Goal: Information Seeking & Learning: Learn about a topic

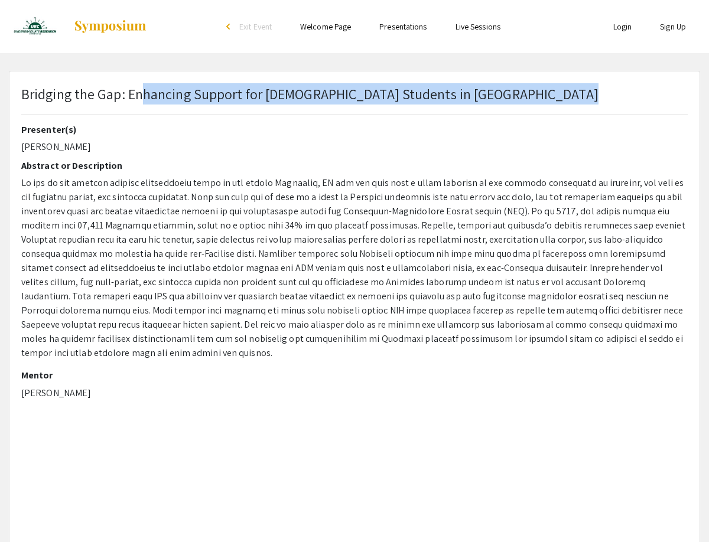
drag, startPoint x: 146, startPoint y: 96, endPoint x: 586, endPoint y: 111, distance: 440.7
click at [586, 111] on div "Bridging the Gap: Enhancing Support for [DEMOGRAPHIC_DATA] Students in [GEOGRAP…" at bounding box center [354, 103] width 684 height 41
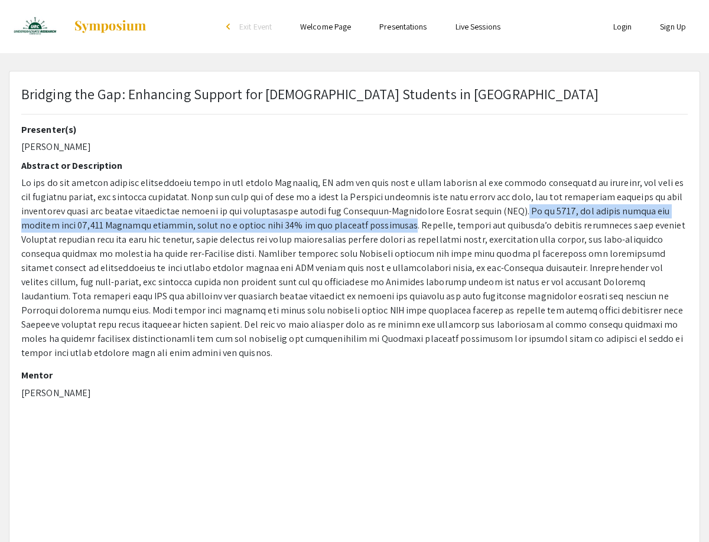
drag, startPoint x: 47, startPoint y: 314, endPoint x: 140, endPoint y: 337, distance: 95.5
click at [140, 337] on span at bounding box center [353, 268] width 664 height 182
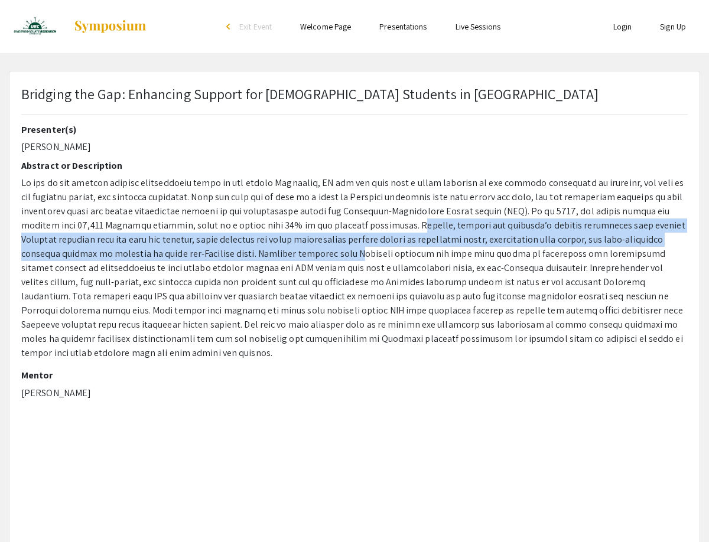
drag, startPoint x: 147, startPoint y: 280, endPoint x: 181, endPoint y: 372, distance: 98.3
click at [181, 360] on p at bounding box center [354, 268] width 666 height 184
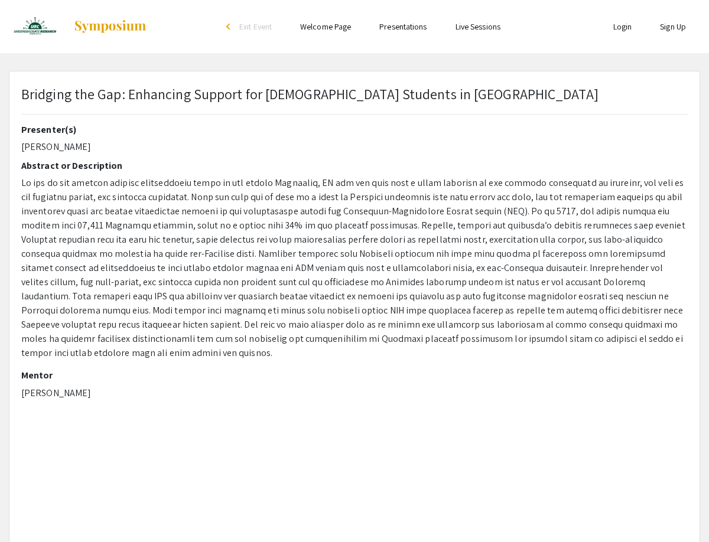
click at [22, 182] on span at bounding box center [353, 268] width 664 height 182
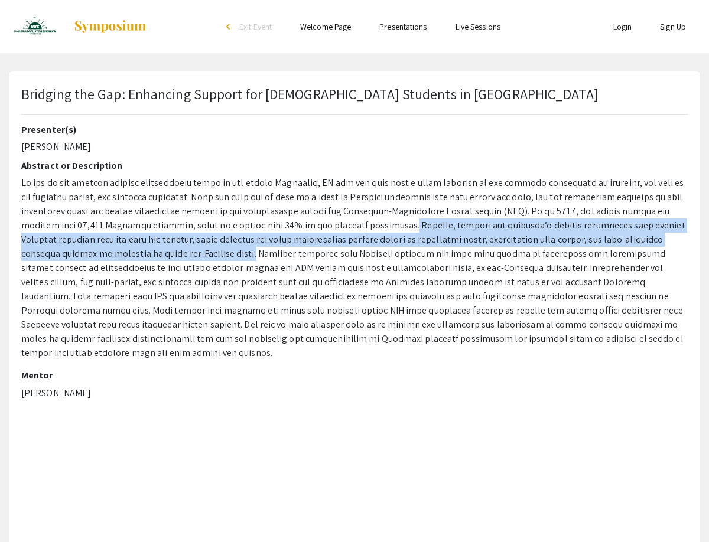
drag, startPoint x: 141, startPoint y: 341, endPoint x: 83, endPoint y: 422, distance: 100.3
click at [83, 359] on span at bounding box center [353, 268] width 664 height 182
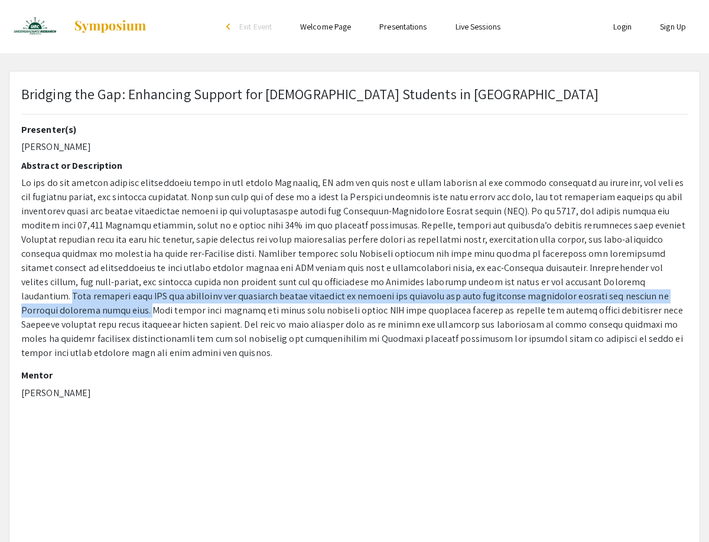
drag, startPoint x: 165, startPoint y: 301, endPoint x: 140, endPoint y: 356, distance: 60.8
click at [140, 356] on span at bounding box center [353, 268] width 664 height 182
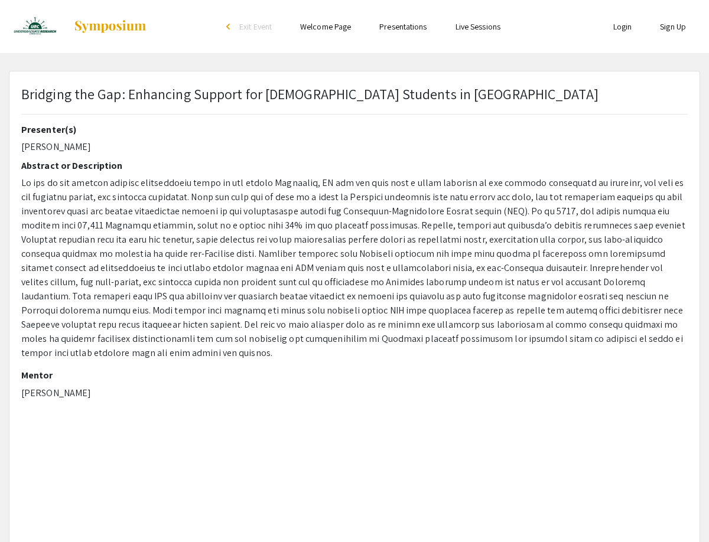
click at [152, 359] on span at bounding box center [353, 268] width 664 height 182
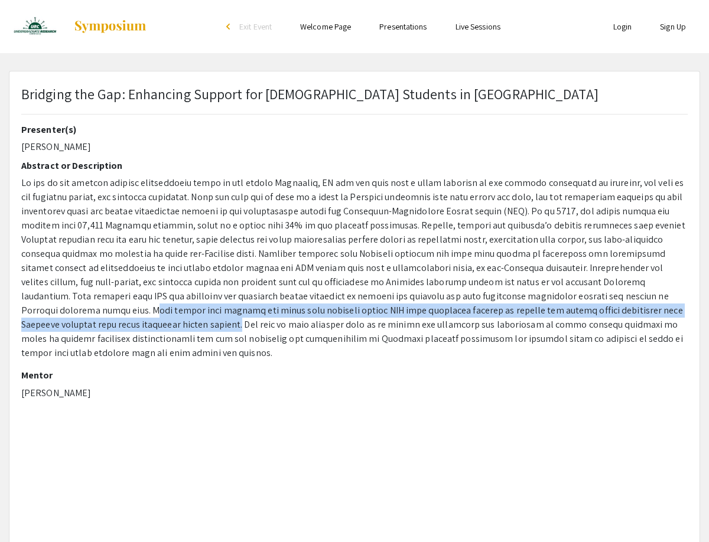
drag, startPoint x: 143, startPoint y: 357, endPoint x: 122, endPoint y: 414, distance: 61.1
click at [122, 359] on span at bounding box center [353, 268] width 664 height 182
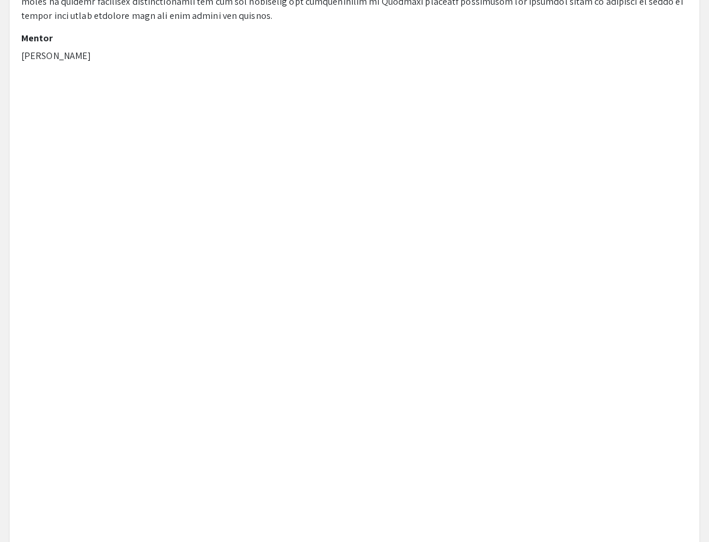
scroll to position [315, 0]
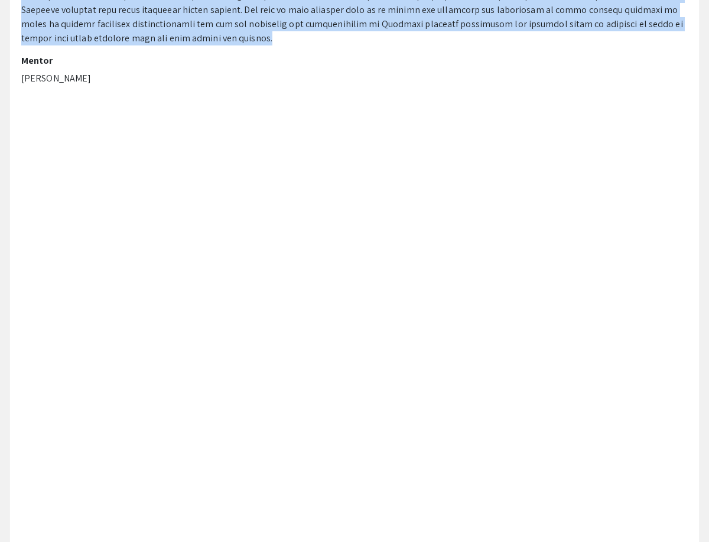
drag, startPoint x: 21, startPoint y: 183, endPoint x: 142, endPoint y: 165, distance: 122.9
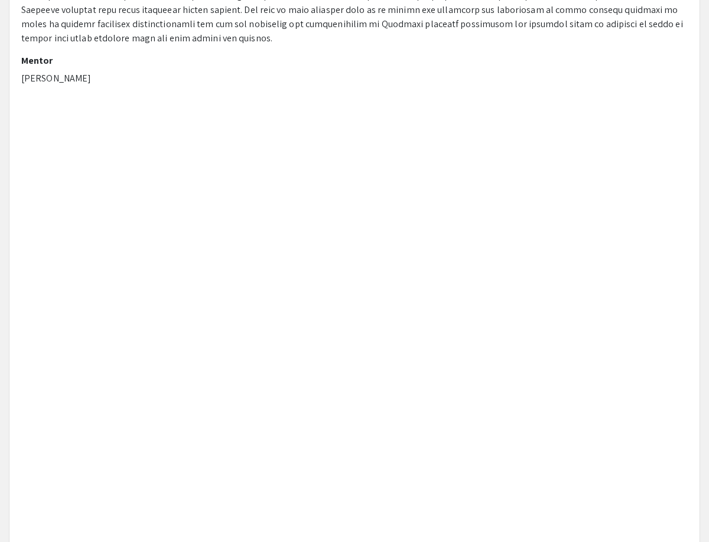
click at [147, 66] on h2 "Mentor" at bounding box center [354, 60] width 666 height 11
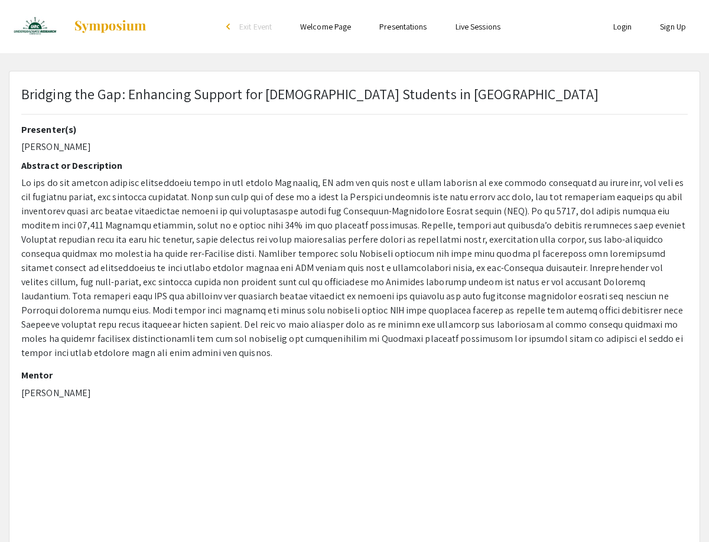
click at [38, 28] on img at bounding box center [35, 27] width 53 height 30
click at [579, 94] on div "Bridging the Gap: Enhancing Support for [DEMOGRAPHIC_DATA] Students in [GEOGRAP…" at bounding box center [354, 103] width 684 height 41
drag, startPoint x: 573, startPoint y: 94, endPoint x: 21, endPoint y: 90, distance: 551.5
click at [21, 90] on p "Bridging the Gap: Enhancing Support for [DEMOGRAPHIC_DATA] Students in [GEOGRAP…" at bounding box center [309, 93] width 577 height 21
copy p "Bridging the Gap: Enhancing Support for [DEMOGRAPHIC_DATA] Students in [GEOGRAP…"
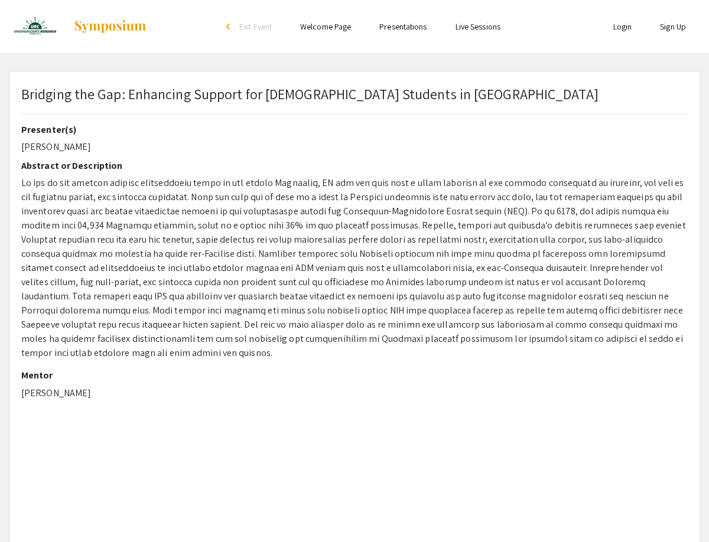
click at [30, 27] on img at bounding box center [35, 27] width 53 height 30
